Goal: Task Accomplishment & Management: Use online tool/utility

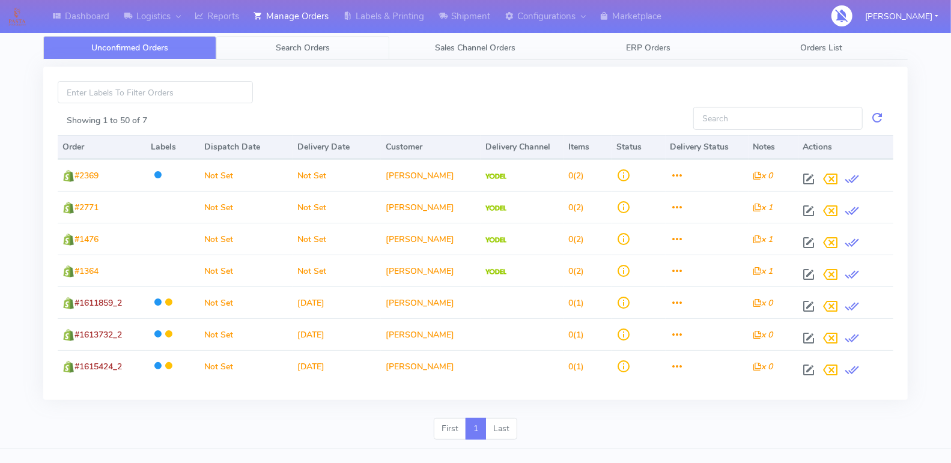
click at [280, 50] on span "Search Orders" at bounding box center [303, 47] width 54 height 11
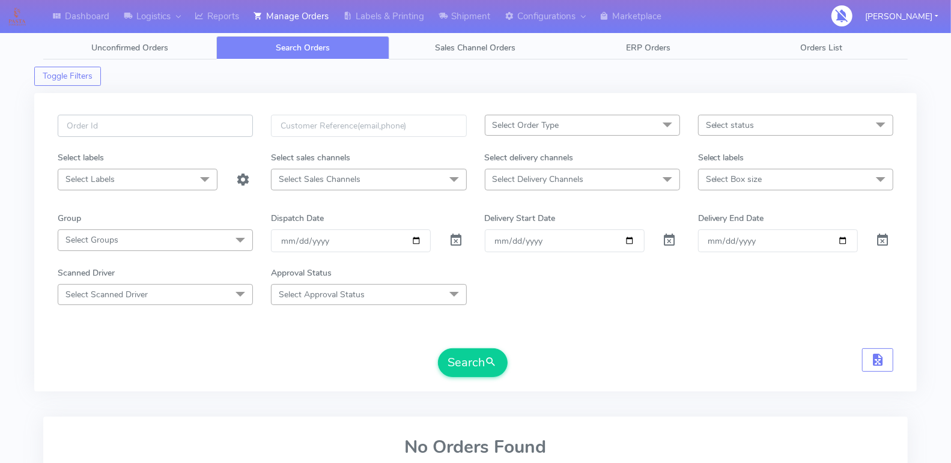
drag, startPoint x: 183, startPoint y: 114, endPoint x: 209, endPoint y: 118, distance: 25.6
click at [183, 115] on input "text" at bounding box center [155, 126] width 195 height 22
paste input "1617130"
type input "1617130"
click at [454, 238] on span at bounding box center [456, 242] width 14 height 11
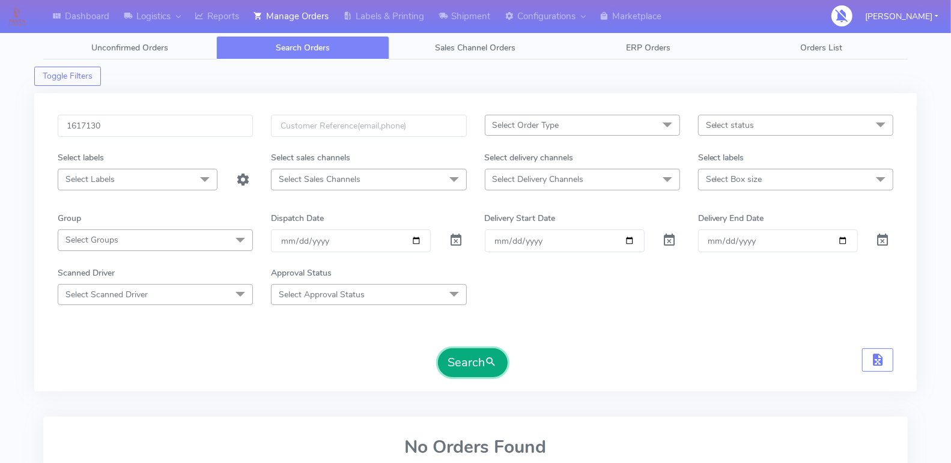
click at [463, 356] on button "Search" at bounding box center [473, 363] width 70 height 29
click at [467, 364] on button "Search" at bounding box center [473, 363] width 70 height 29
click at [210, 126] on input "1617130" at bounding box center [155, 126] width 195 height 22
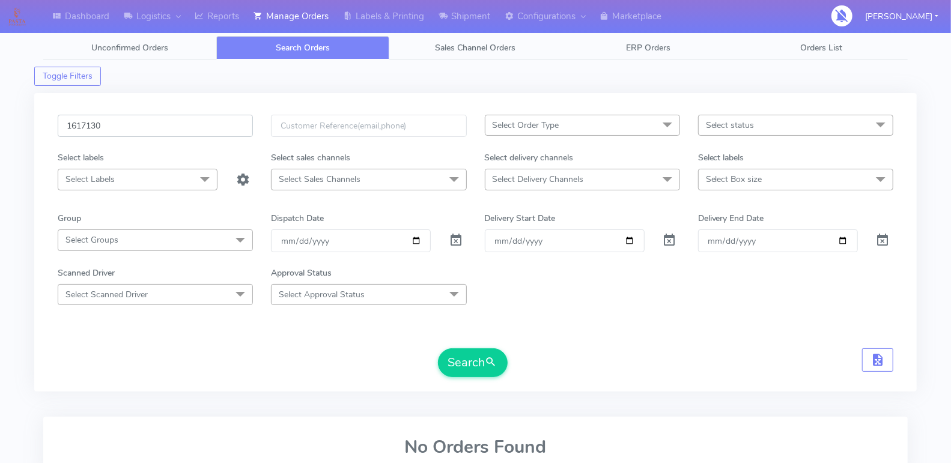
paste input "652"
click at [458, 237] on span at bounding box center [456, 242] width 14 height 11
click at [462, 357] on button "Search" at bounding box center [473, 363] width 70 height 29
click at [438, 356] on div "Search" at bounding box center [473, 363] width 70 height 29
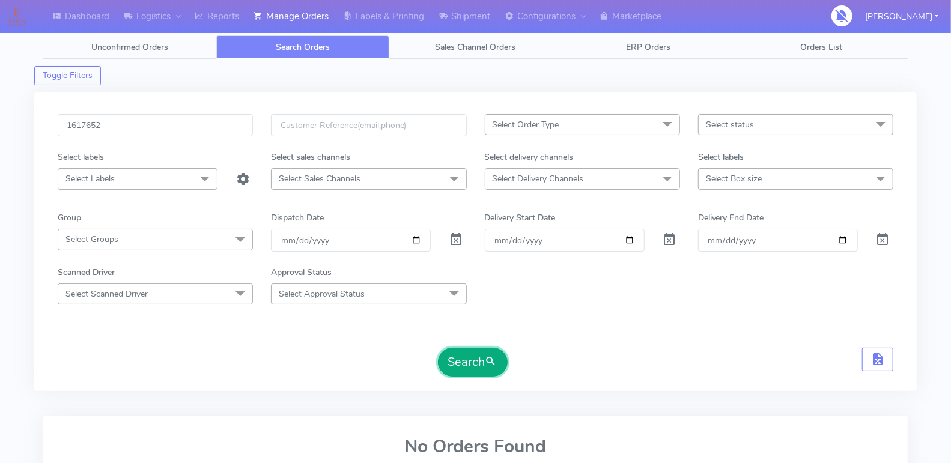
click at [463, 361] on button "Search" at bounding box center [473, 362] width 70 height 29
click at [474, 350] on button "Search" at bounding box center [473, 362] width 70 height 29
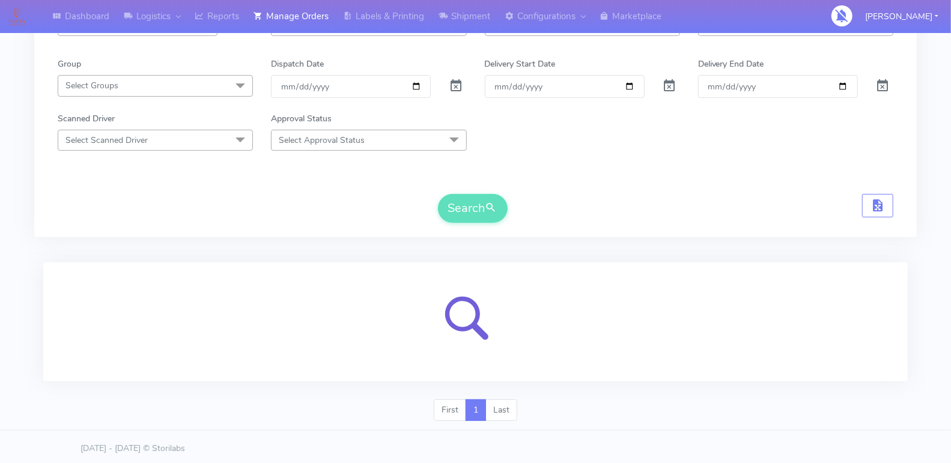
scroll to position [96, 0]
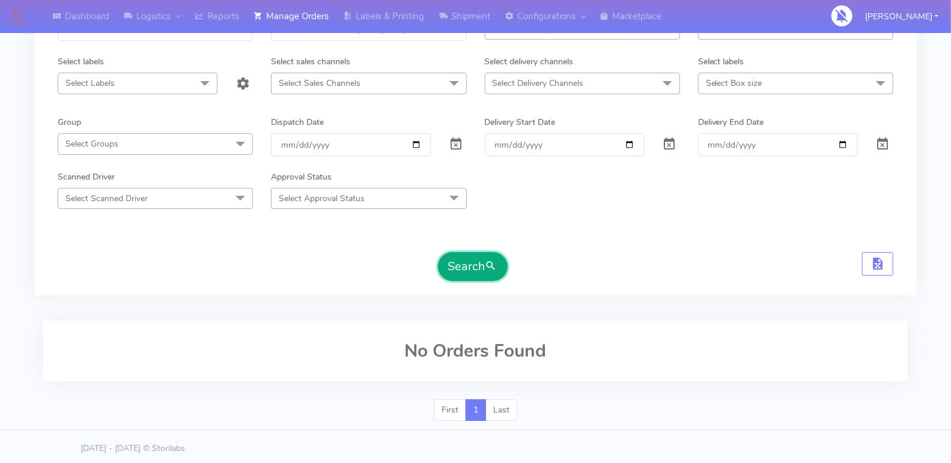
click at [486, 260] on span "submit" at bounding box center [492, 266] width 12 height 16
click at [461, 263] on button "Search" at bounding box center [473, 266] width 70 height 29
click at [461, 265] on button "Search" at bounding box center [473, 266] width 70 height 29
click at [439, 271] on button "Search" at bounding box center [473, 266] width 70 height 29
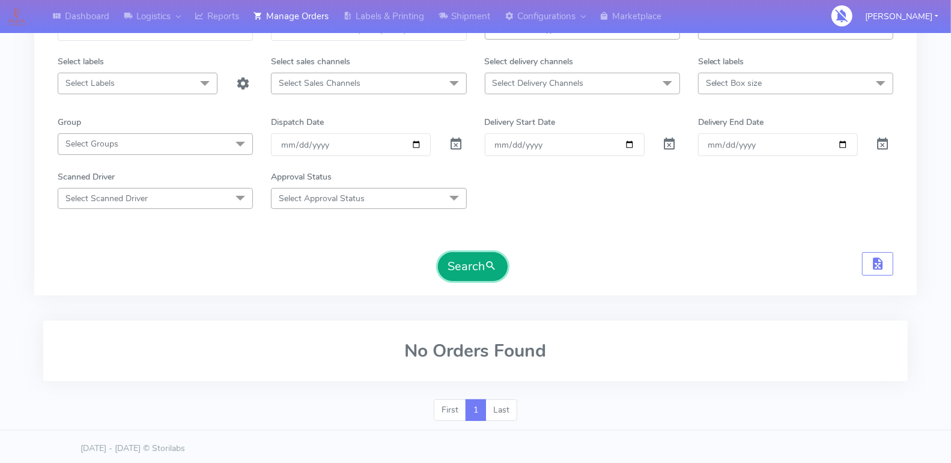
click at [466, 267] on button "Search" at bounding box center [473, 266] width 70 height 29
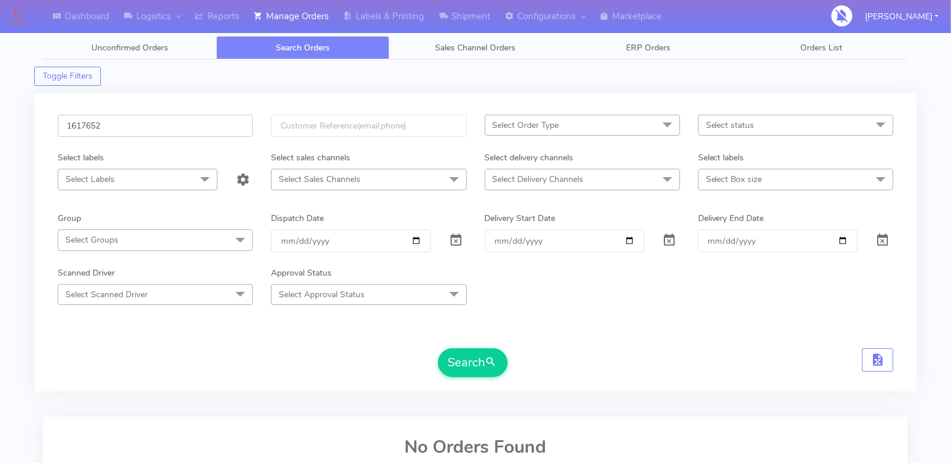
click at [177, 134] on input "1617652" at bounding box center [155, 126] width 195 height 22
paste input "1617652"
paste input "text"
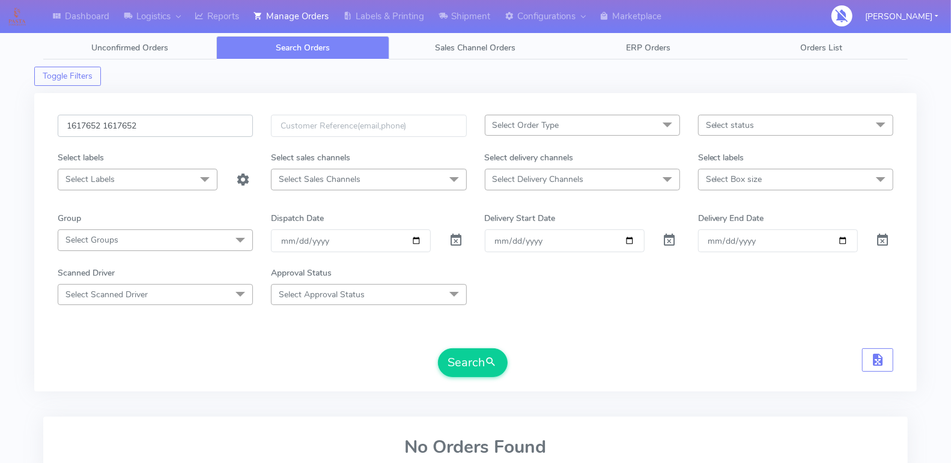
type input "1617652"
click at [463, 368] on button "Search" at bounding box center [473, 363] width 70 height 29
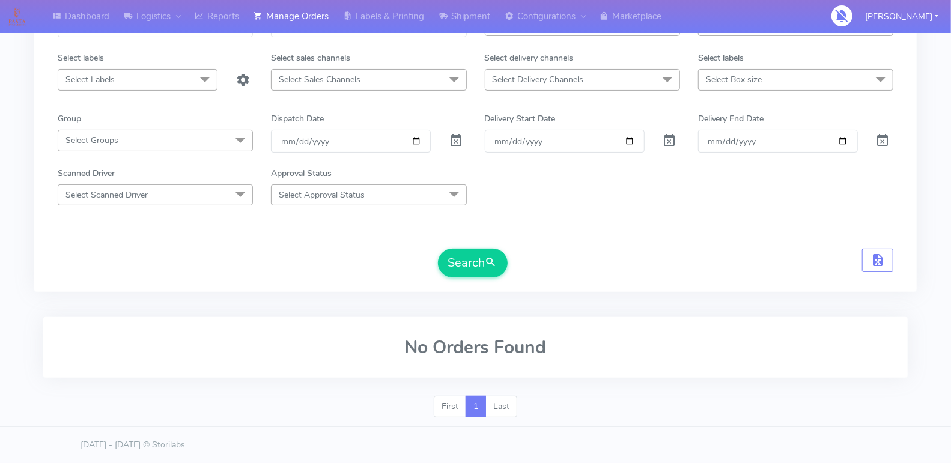
scroll to position [96, 0]
